Goal: Book appointment/travel/reservation

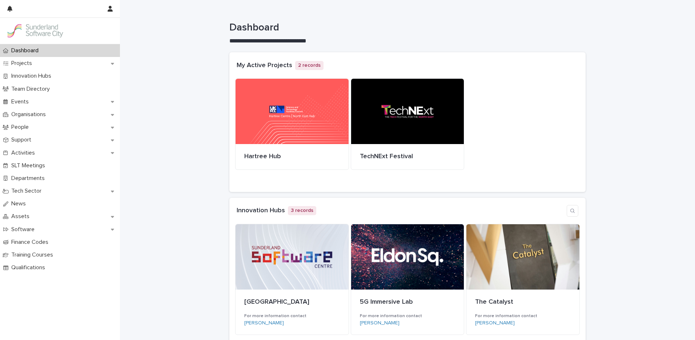
scroll to position [68, 0]
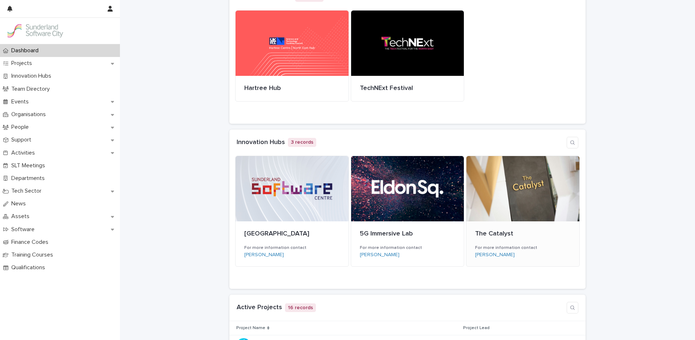
click at [571, 187] on div at bounding box center [522, 188] width 113 height 65
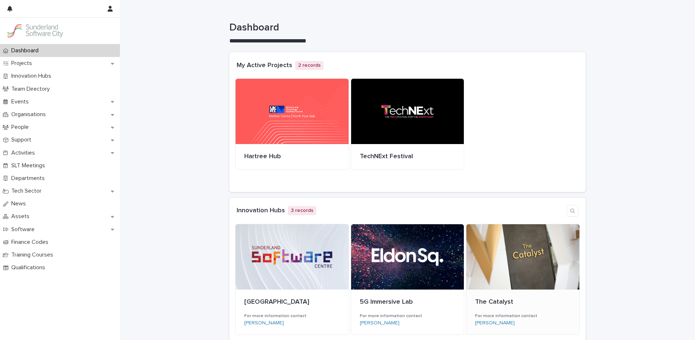
click at [528, 257] on div at bounding box center [522, 257] width 113 height 65
click at [296, 297] on div "[GEOGRAPHIC_DATA]" at bounding box center [292, 301] width 96 height 9
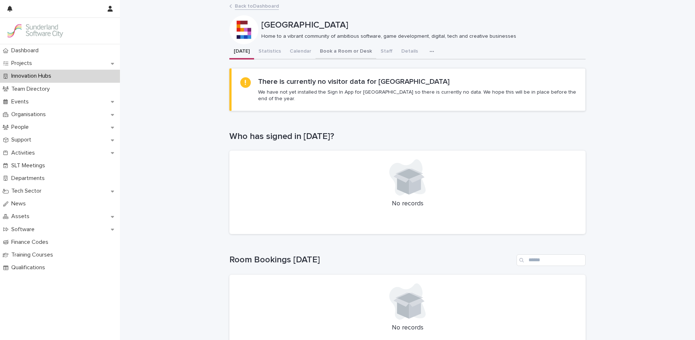
click at [346, 56] on button "Book a Room or Desk" at bounding box center [345, 51] width 61 height 15
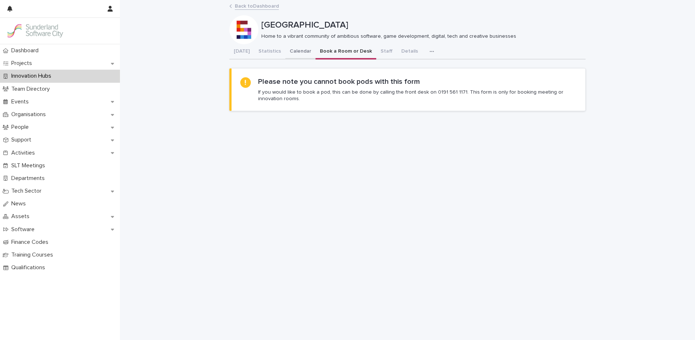
click at [285, 52] on button "Calendar" at bounding box center [300, 51] width 30 height 15
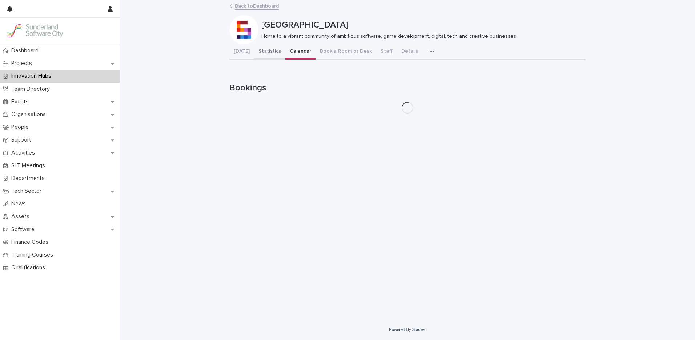
click at [267, 52] on button "Statistics" at bounding box center [269, 51] width 31 height 15
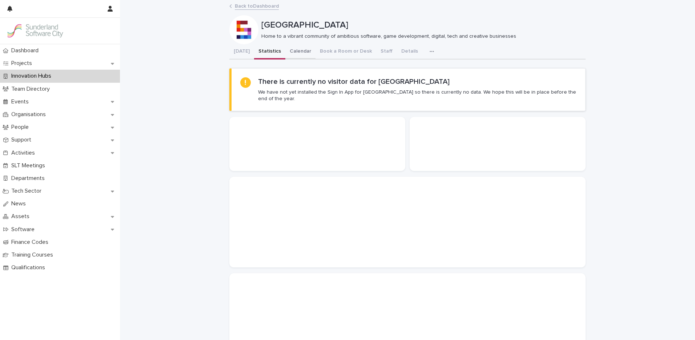
click at [289, 53] on button "Calendar" at bounding box center [300, 51] width 30 height 15
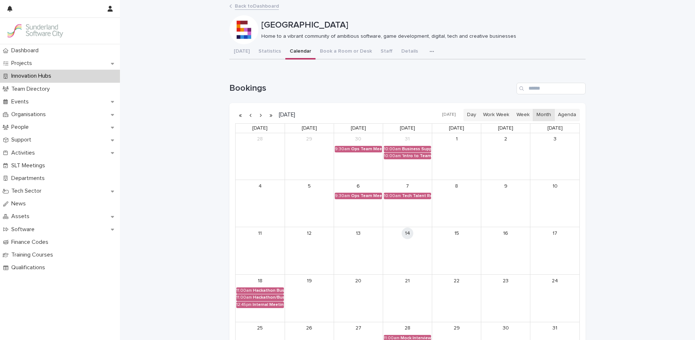
click at [259, 116] on button "button" at bounding box center [260, 115] width 10 height 12
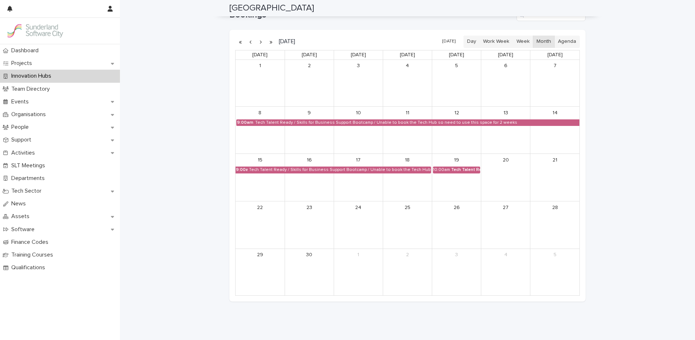
scroll to position [74, 0]
click at [251, 45] on button "button" at bounding box center [250, 42] width 10 height 12
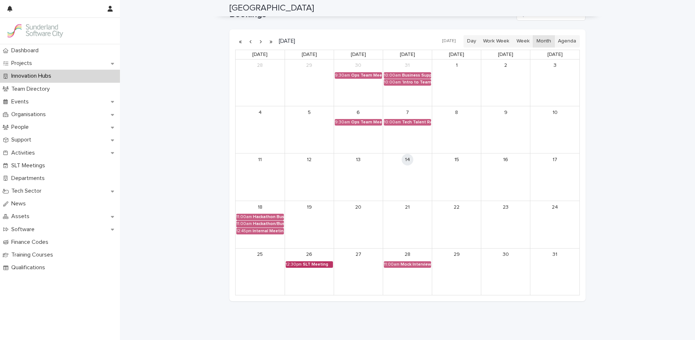
click at [310, 265] on div "SLT Meeting" at bounding box center [318, 264] width 30 height 5
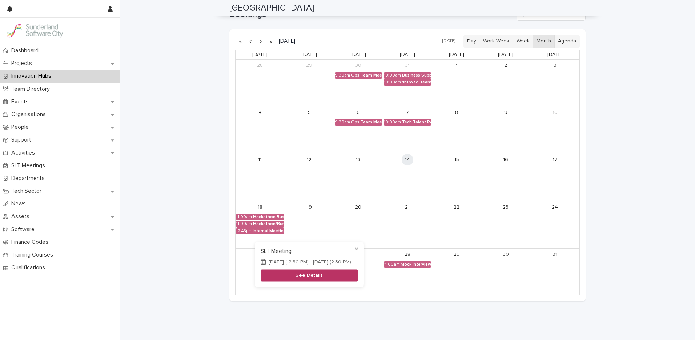
click at [352, 280] on button "See Details" at bounding box center [309, 276] width 97 height 12
